Goal: Task Accomplishment & Management: Complete application form

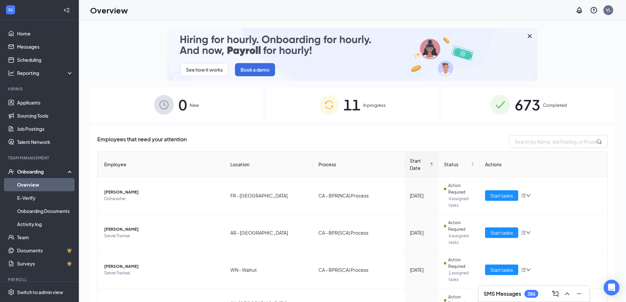
scroll to position [263, 0]
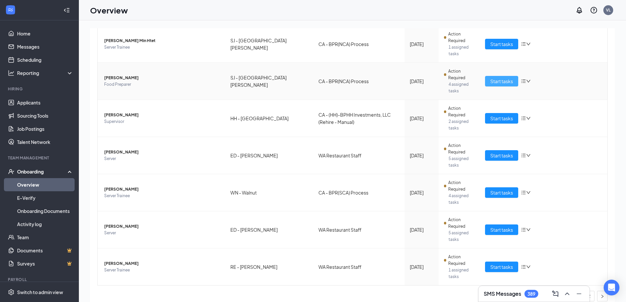
drag, startPoint x: 485, startPoint y: 80, endPoint x: 458, endPoint y: 123, distance: 50.6
click at [485, 80] on button "Start tasks" at bounding box center [501, 81] width 33 height 11
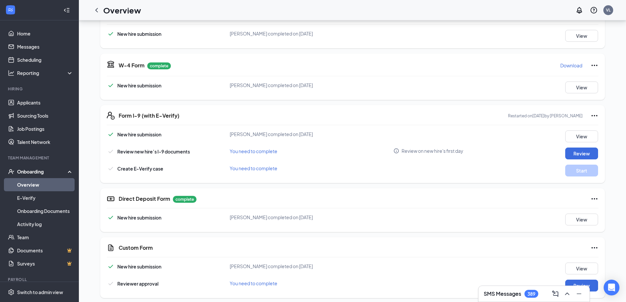
scroll to position [131, 0]
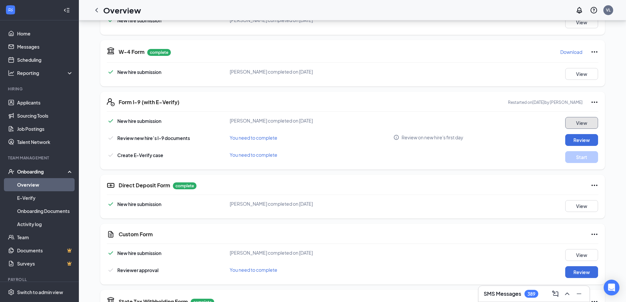
click at [577, 126] on button "View" at bounding box center [581, 123] width 33 height 12
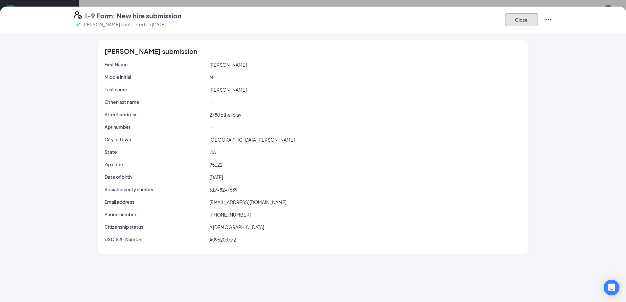
click at [533, 21] on button "Close" at bounding box center [521, 19] width 33 height 13
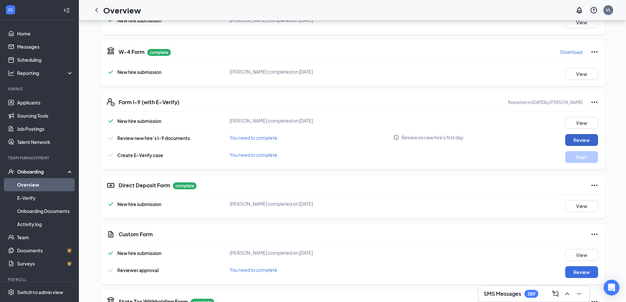
click at [569, 137] on button "Review" at bounding box center [581, 140] width 33 height 12
click at [569, 136] on button "Review" at bounding box center [581, 140] width 33 height 12
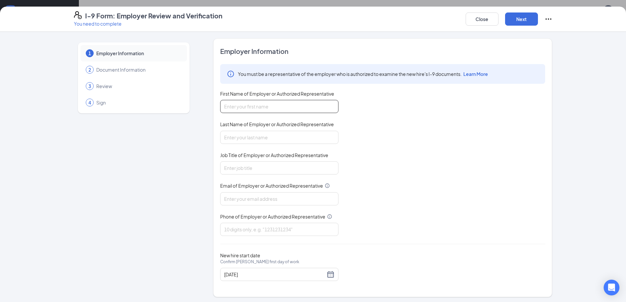
click at [257, 102] on input "First Name of Employer or Authorized Representative" at bounding box center [279, 106] width 118 height 13
type input "[PERSON_NAME]"
click at [251, 137] on input "Last Name of Employer or Authorized Representative" at bounding box center [279, 137] width 118 height 13
click at [257, 166] on input "Job Title of Employer or Authorized Representative" at bounding box center [279, 167] width 118 height 13
type input "Human Resources Associate"
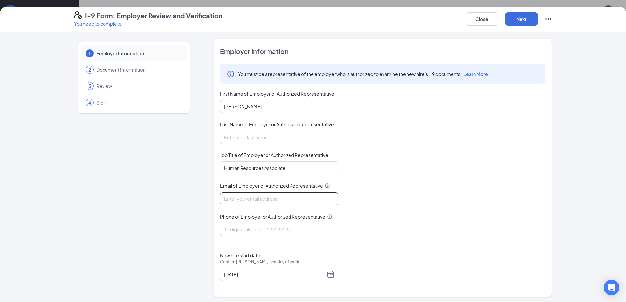
click at [249, 199] on input "Email of Employer or Authorized Representative" at bounding box center [279, 198] width 118 height 13
type input "[PERSON_NAME][EMAIL_ADDRESS][DOMAIN_NAME]"
click at [258, 227] on input "Phone of Employer or Authorized Representative" at bounding box center [279, 229] width 118 height 13
type input "6265515181"
click at [326, 275] on div "[DATE]" at bounding box center [279, 274] width 110 height 8
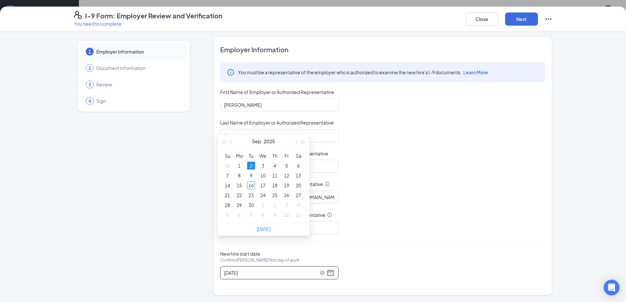
scroll to position [296, 0]
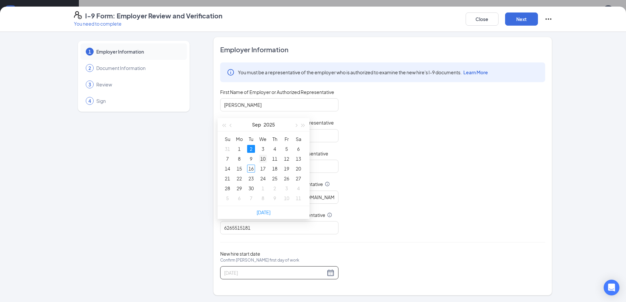
type input "[DATE]"
click at [262, 156] on div "10" at bounding box center [263, 159] width 8 height 8
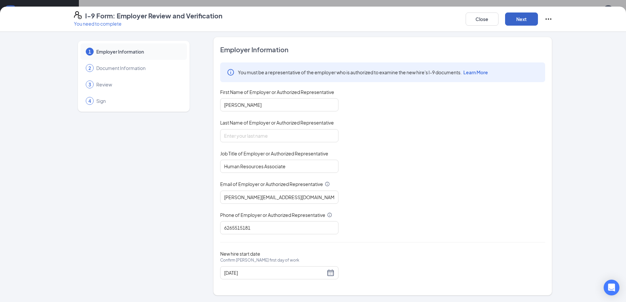
click at [517, 21] on button "Next" at bounding box center [521, 18] width 33 height 13
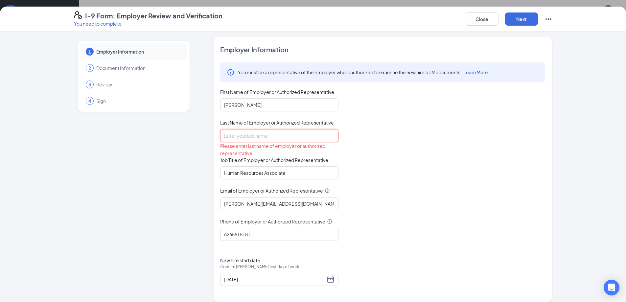
click at [299, 134] on input "Last Name of Employer or Authorized Representative" at bounding box center [279, 135] width 118 height 13
type input "[PERSON_NAME]"
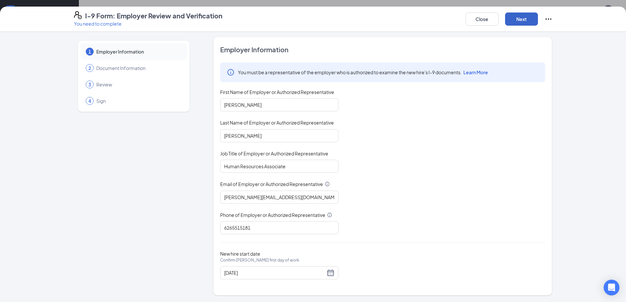
click at [515, 18] on button "Next" at bounding box center [521, 18] width 33 height 13
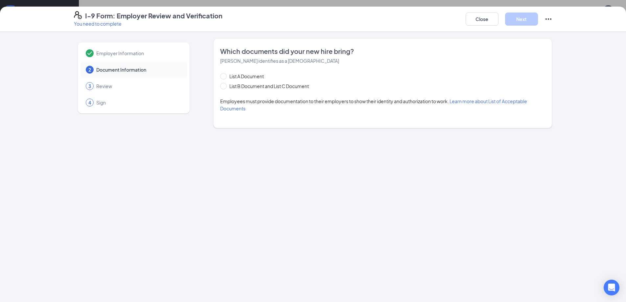
scroll to position [0, 0]
click at [255, 75] on span "List A Document" at bounding box center [247, 76] width 40 height 7
click at [225, 75] on input "List A Document" at bounding box center [222, 75] width 5 height 5
radio input "true"
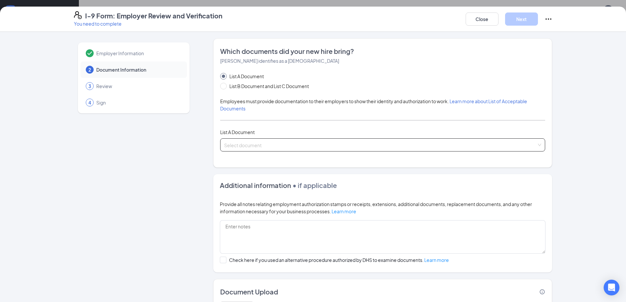
click at [245, 140] on input "search" at bounding box center [380, 144] width 313 height 10
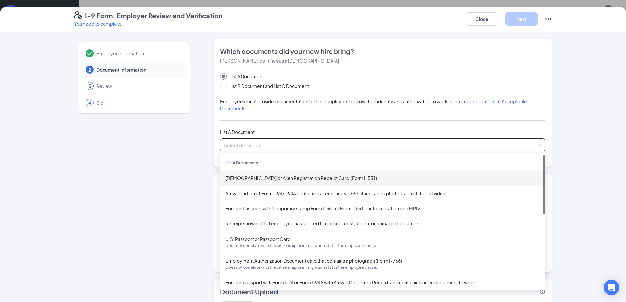
click at [249, 180] on div "[DEMOGRAPHIC_DATA] or Alien Registration Receipt Card (Form I-551)" at bounding box center [382, 178] width 315 height 7
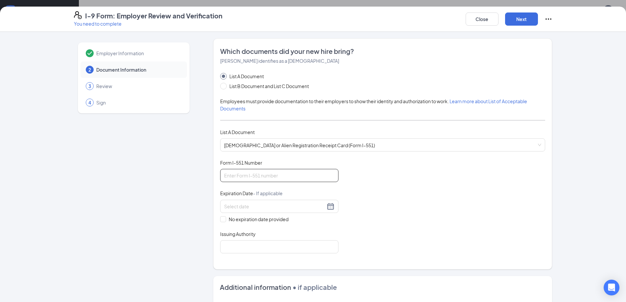
click at [248, 177] on input "Form I-551 Number" at bounding box center [279, 175] width 118 height 13
click at [245, 175] on input "Form I-551 Number" at bounding box center [279, 175] width 118 height 13
type input "SRA0178795310"
click at [253, 203] on input at bounding box center [274, 206] width 101 height 7
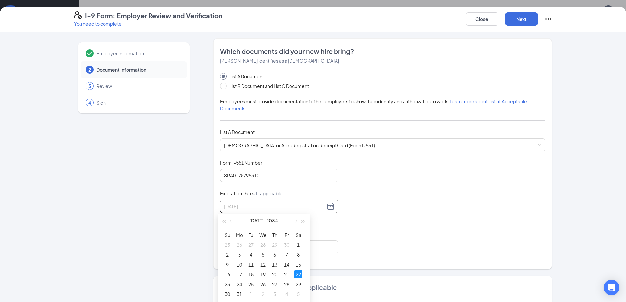
click at [297, 275] on div "22" at bounding box center [298, 274] width 8 height 8
type input "[DATE]"
click at [283, 251] on input "Issuing Authority" at bounding box center [279, 246] width 118 height 13
type input "USCIS"
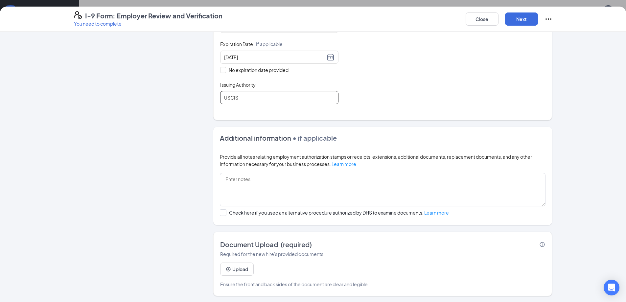
scroll to position [150, 0]
click at [227, 269] on icon "PlusCircle" at bounding box center [228, 268] width 5 height 5
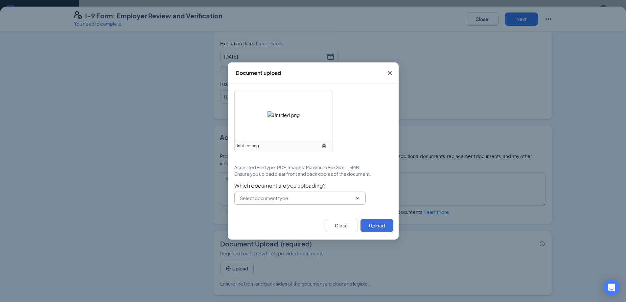
click at [276, 200] on input "text" at bounding box center [296, 198] width 112 height 7
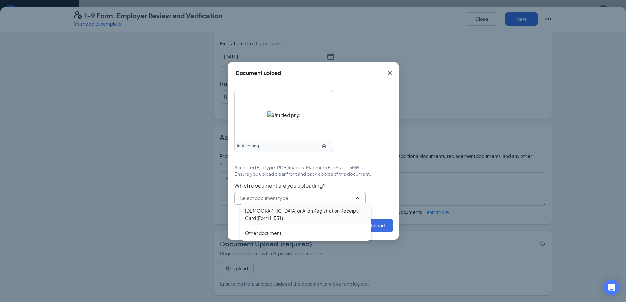
click at [275, 211] on div "[DEMOGRAPHIC_DATA] or Alien Registration Receipt Card (Form I-551)" at bounding box center [305, 214] width 121 height 14
type input "[DEMOGRAPHIC_DATA] or Alien Registration Receipt Card (Form I-551)"
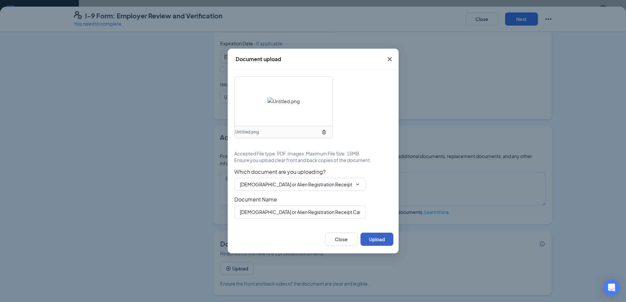
click at [367, 239] on button "Upload" at bounding box center [377, 239] width 33 height 13
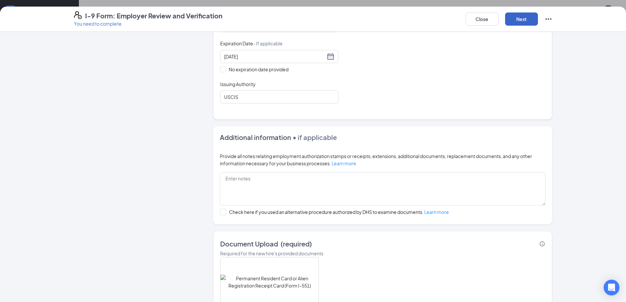
click at [522, 20] on button "Next" at bounding box center [521, 18] width 33 height 13
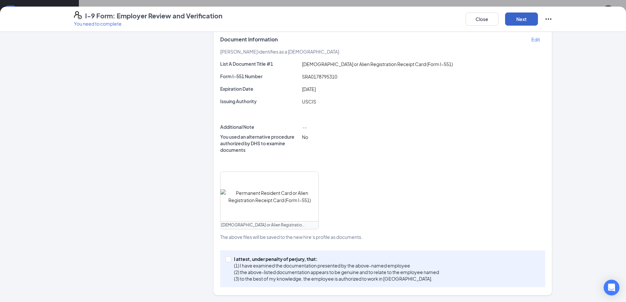
scroll to position [132, 0]
click at [225, 261] on span at bounding box center [228, 259] width 6 height 6
click at [225, 261] on input "I attest, under penalty of [PERSON_NAME], that: (1) I have examined the documen…" at bounding box center [227, 258] width 5 height 5
checkbox input "true"
click at [525, 19] on button "Next" at bounding box center [521, 18] width 33 height 13
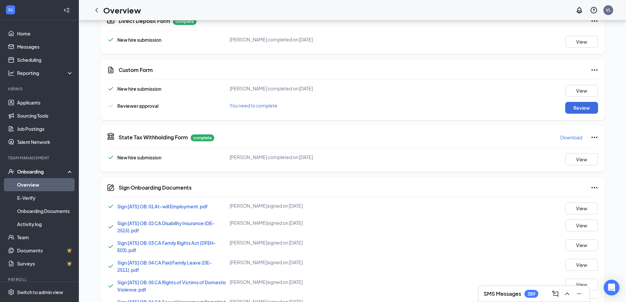
scroll to position [121, 0]
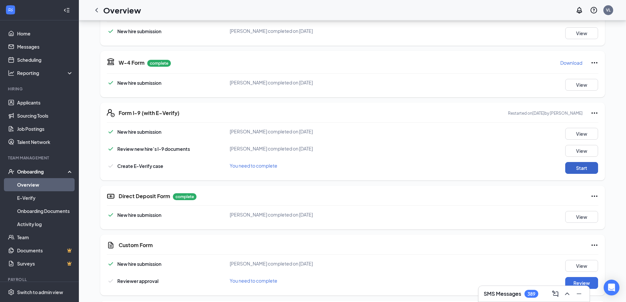
click at [569, 171] on button "Start" at bounding box center [581, 168] width 33 height 12
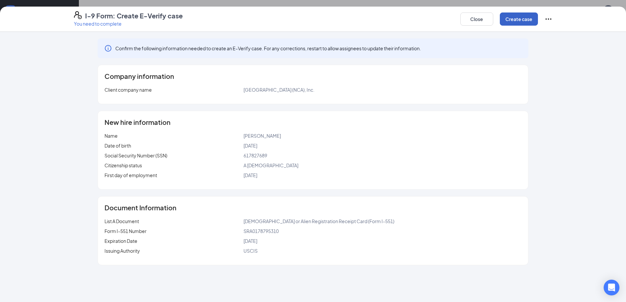
click at [514, 23] on button "Create case" at bounding box center [519, 18] width 38 height 13
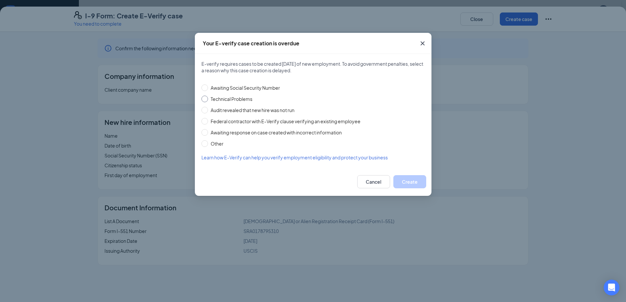
click at [207, 99] on input "Technical Problems" at bounding box center [204, 99] width 7 height 7
radio input "true"
click at [397, 177] on button "Create" at bounding box center [409, 181] width 33 height 13
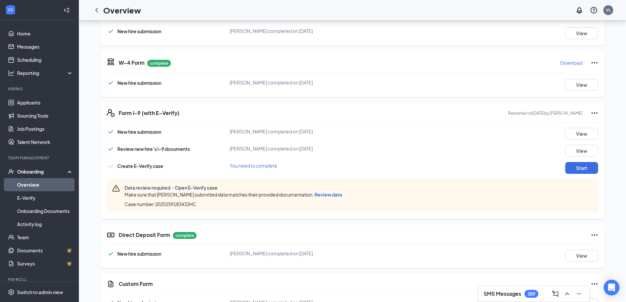
click at [315, 193] on span "Review data" at bounding box center [329, 195] width 28 height 6
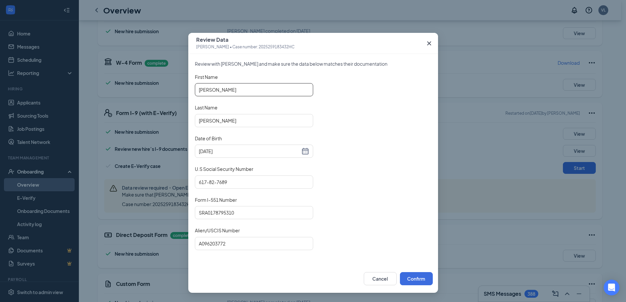
click at [223, 91] on input "[PERSON_NAME]" at bounding box center [254, 89] width 118 height 13
type input "[PERSON_NAME]"
click at [229, 126] on input "[PERSON_NAME]" at bounding box center [254, 120] width 118 height 13
drag, startPoint x: 207, startPoint y: 120, endPoint x: 245, endPoint y: 121, distance: 37.5
click at [245, 121] on input "[PERSON_NAME]" at bounding box center [254, 120] width 118 height 13
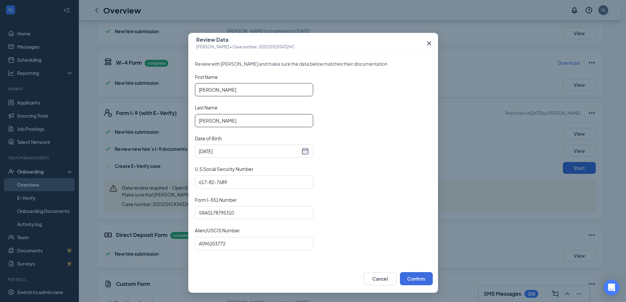
type input "[PERSON_NAME]"
drag, startPoint x: 212, startPoint y: 90, endPoint x: 256, endPoint y: 91, distance: 44.0
click at [256, 91] on input "[PERSON_NAME]" at bounding box center [254, 89] width 118 height 13
type input "[PERSON_NAME]"
click at [422, 279] on button "Confirm" at bounding box center [416, 278] width 33 height 13
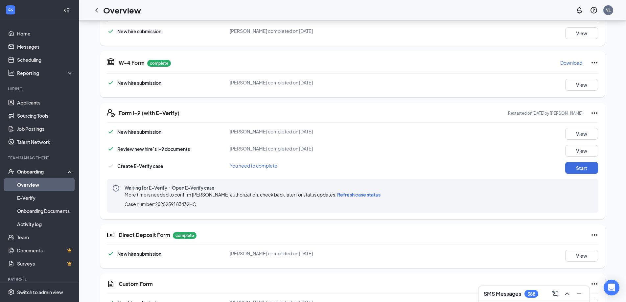
click at [354, 193] on span "Refresh case status" at bounding box center [358, 195] width 43 height 6
